Goal: Navigation & Orientation: Understand site structure

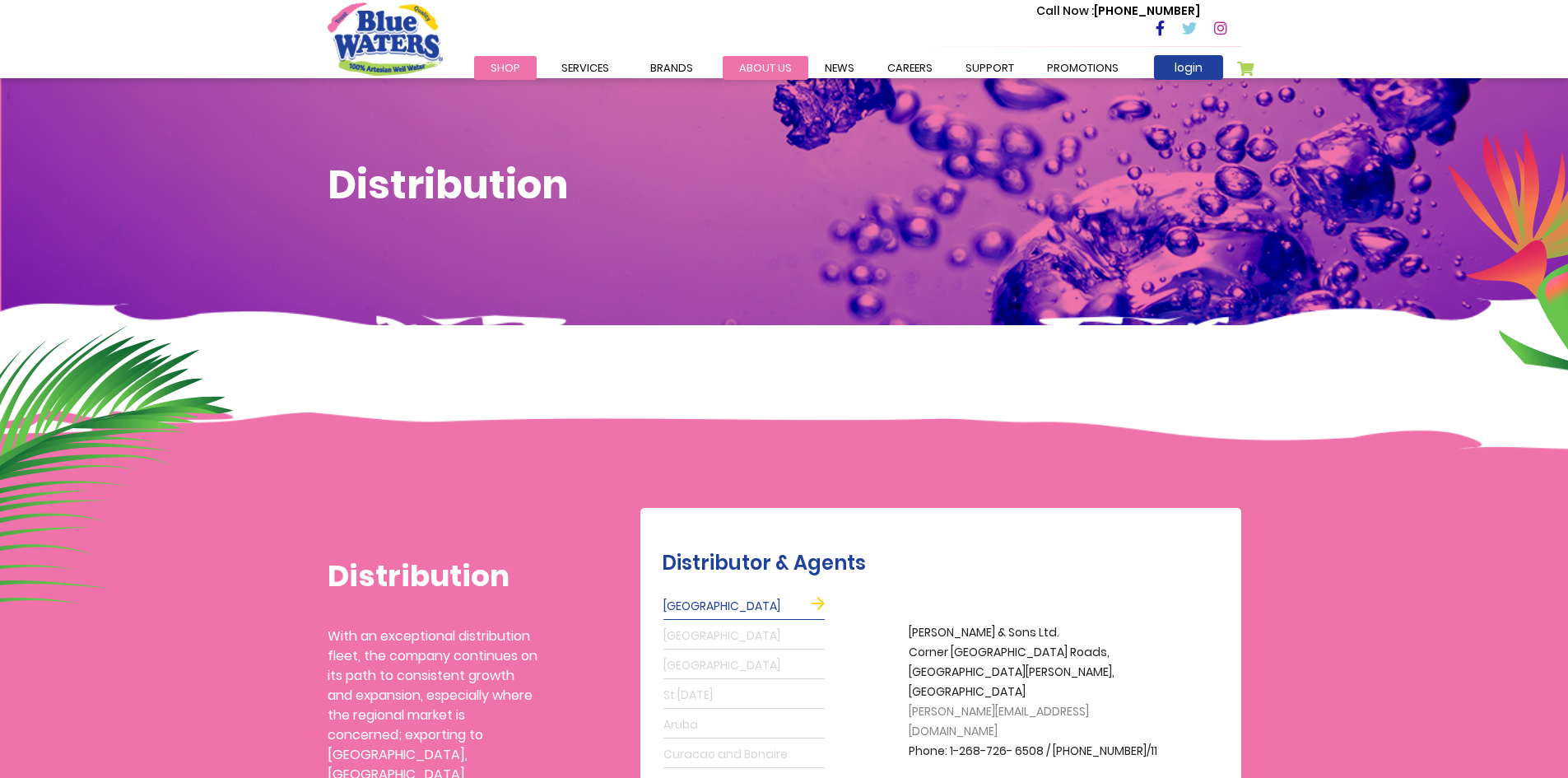
click at [772, 66] on link "about us" at bounding box center [766, 67] width 85 height 24
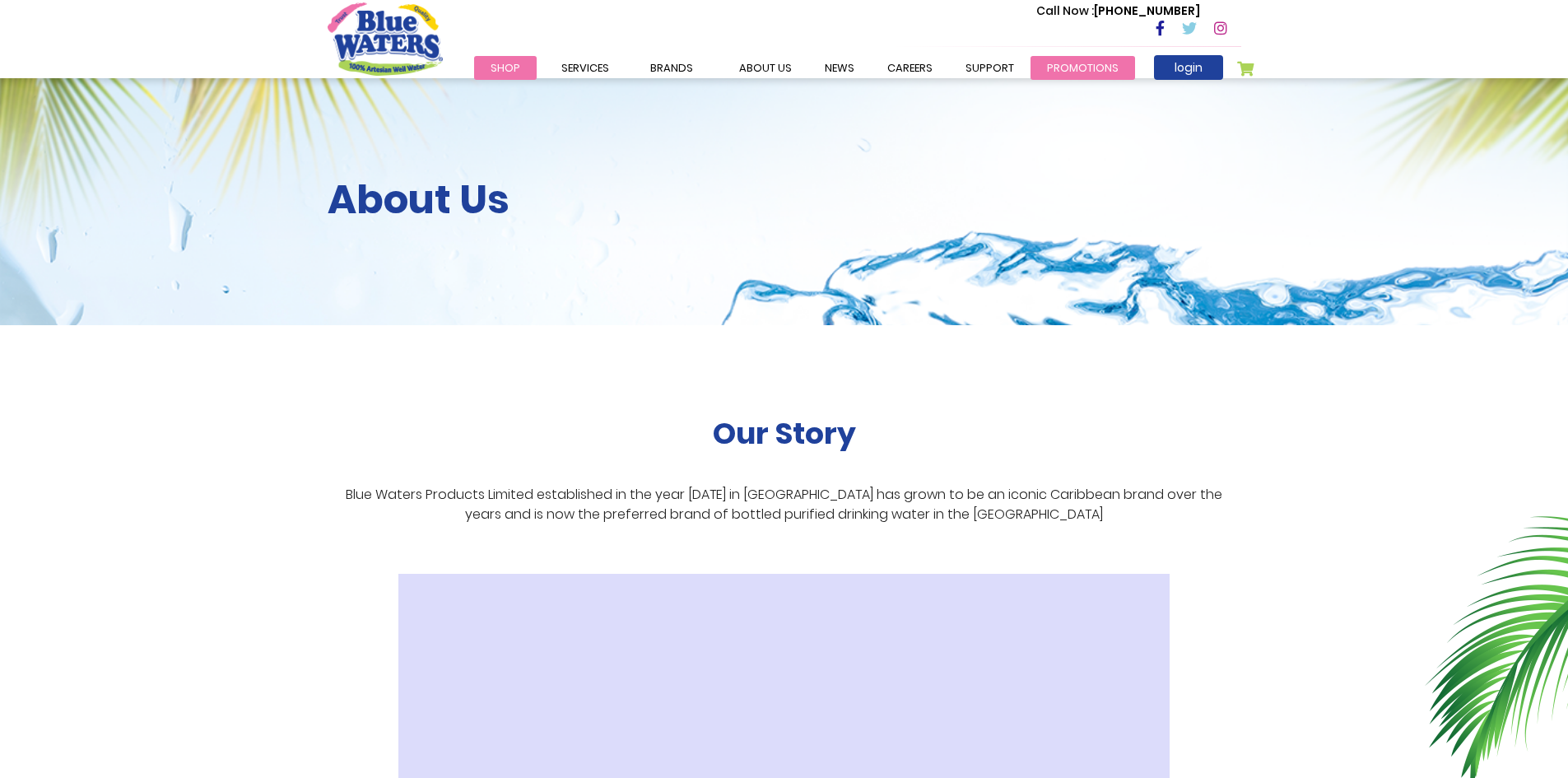
click at [1073, 56] on link "Promotions" at bounding box center [1083, 67] width 105 height 24
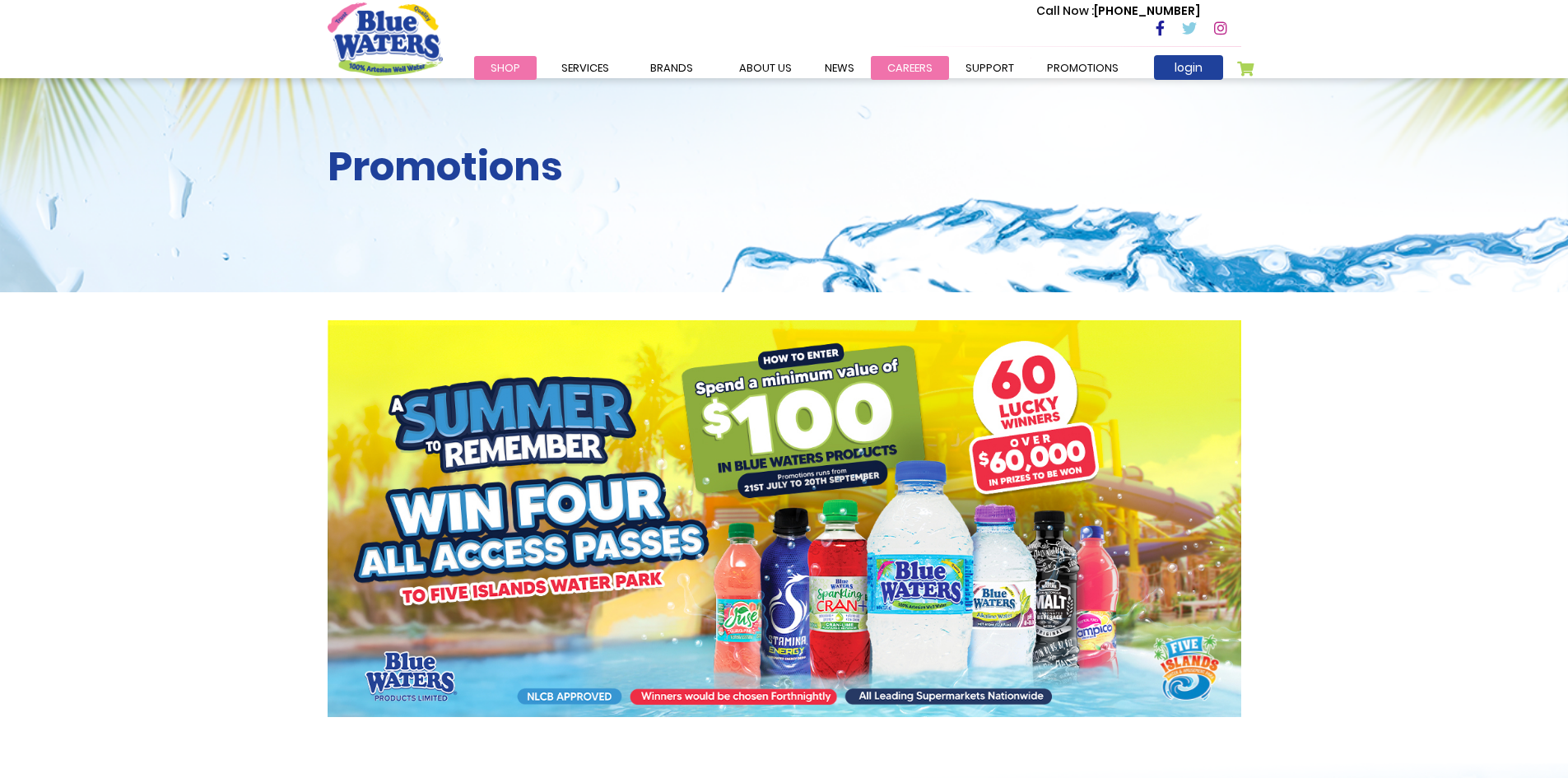
click at [900, 69] on link "careers" at bounding box center [910, 67] width 78 height 24
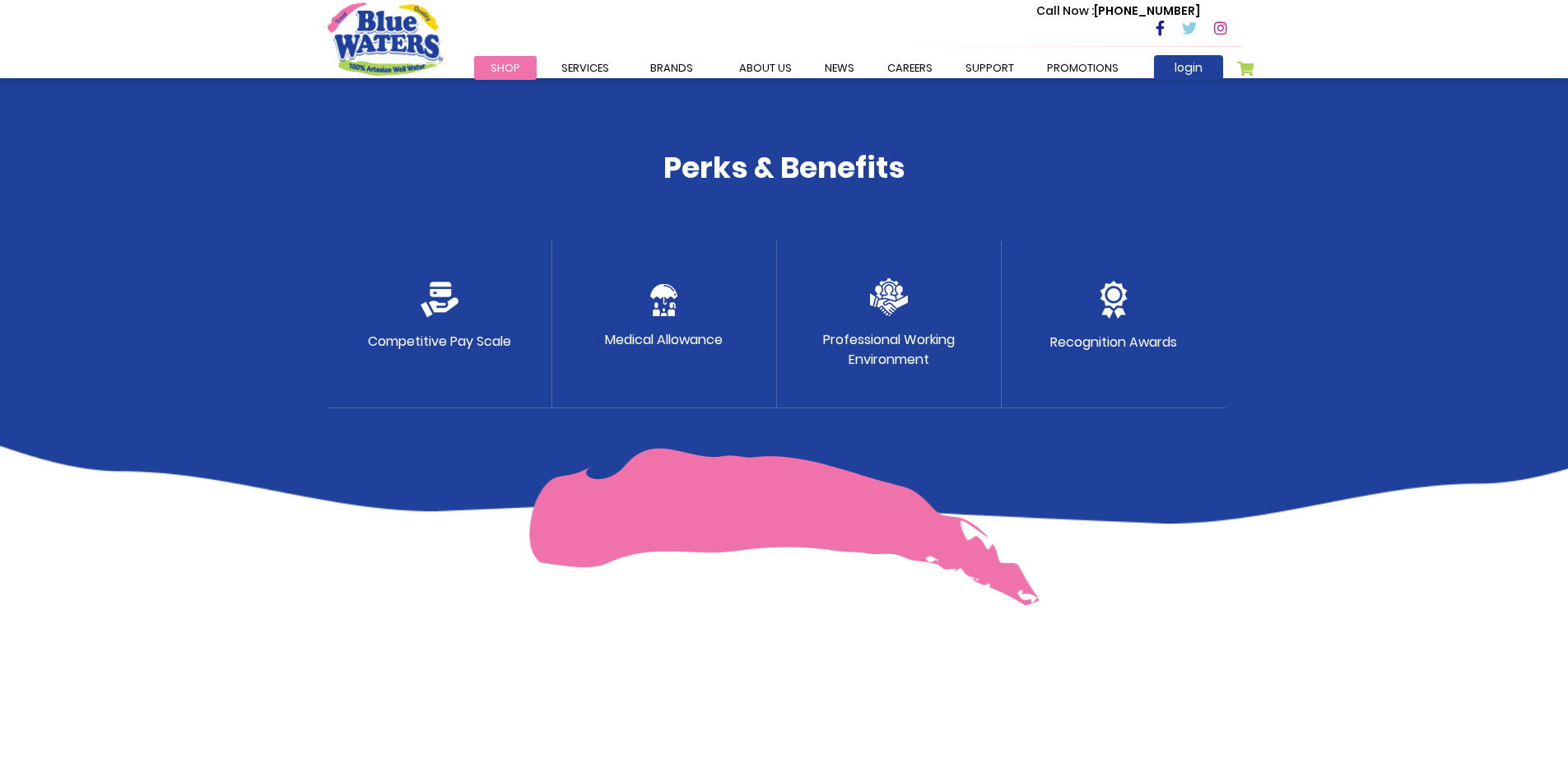
scroll to position [827, 0]
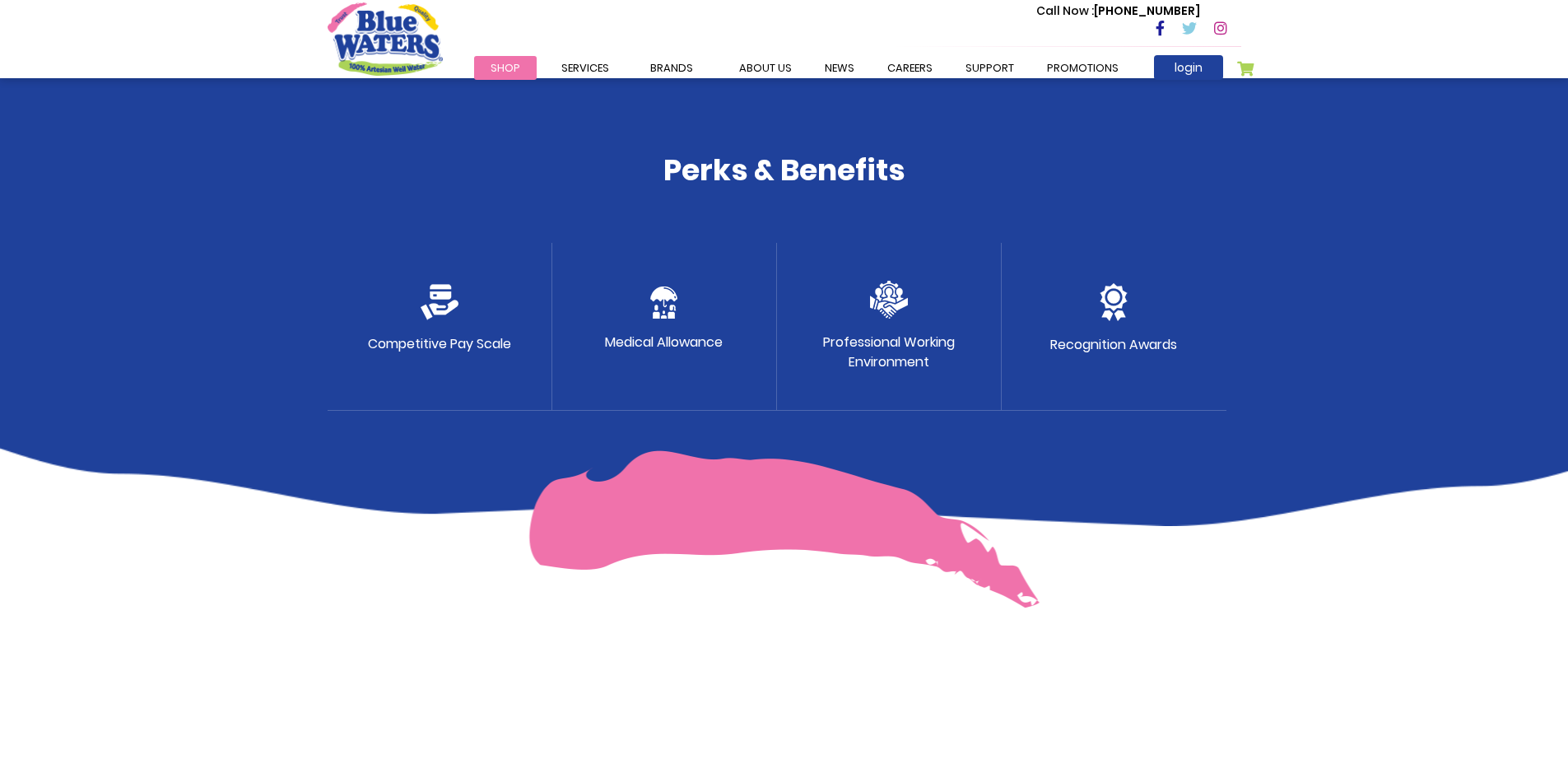
click at [1113, 298] on img at bounding box center [1114, 302] width 28 height 38
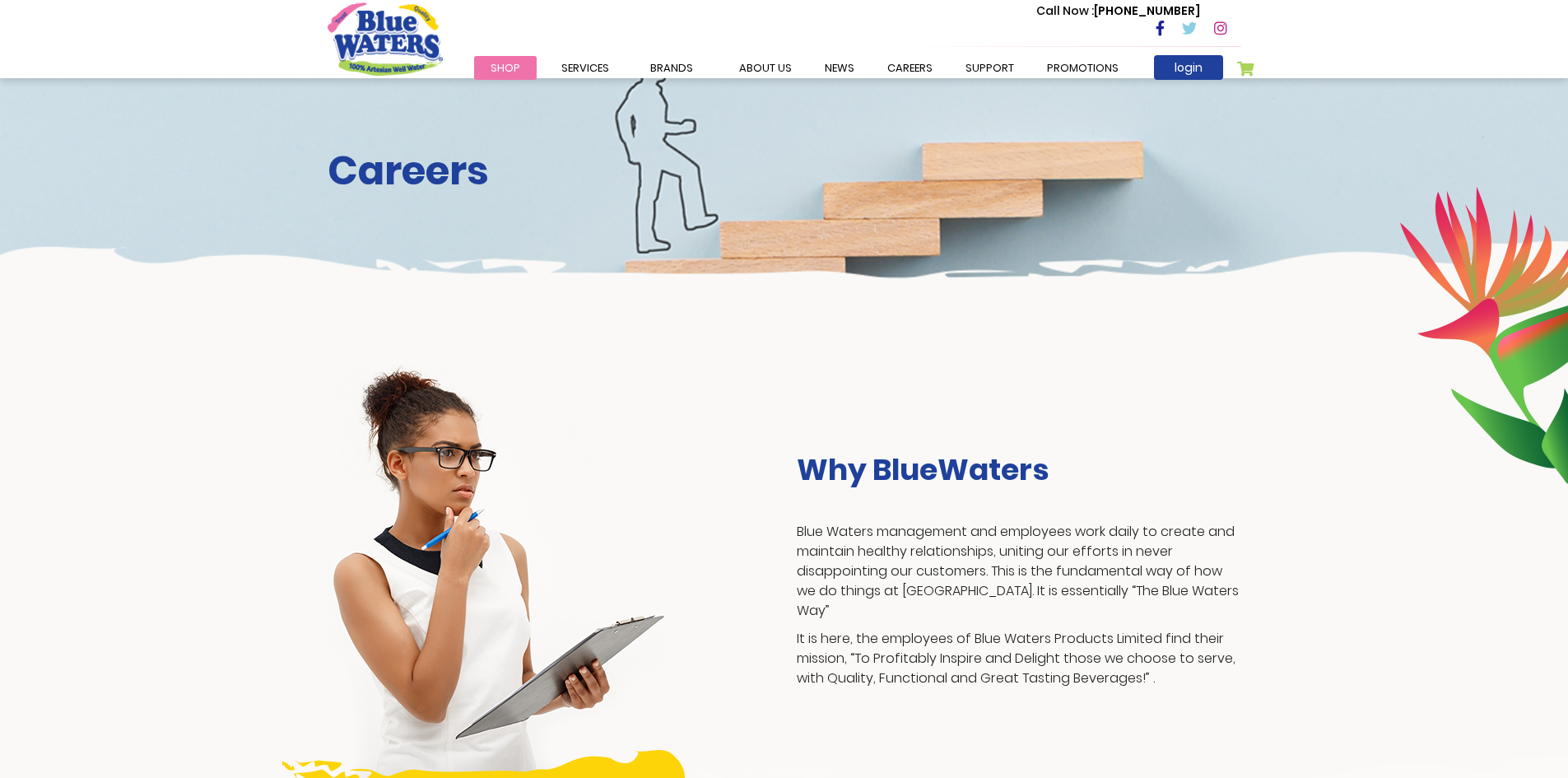
scroll to position [0, 0]
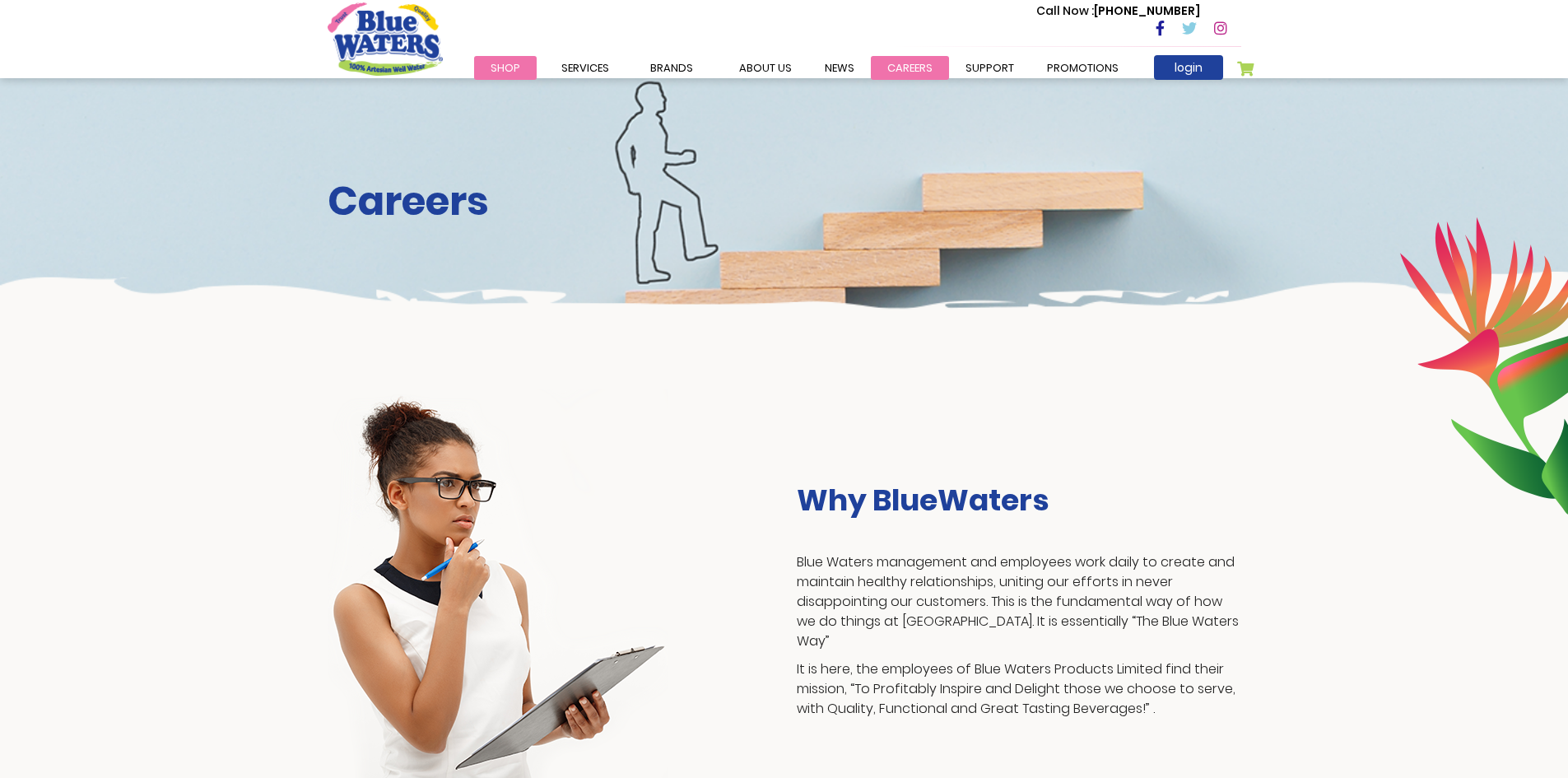
click at [883, 66] on link "careers" at bounding box center [910, 67] width 78 height 24
click at [911, 62] on link "careers" at bounding box center [910, 67] width 78 height 24
click at [906, 70] on link "careers" at bounding box center [910, 67] width 78 height 24
click at [411, 55] on img "store logo" at bounding box center [386, 39] width 115 height 73
